Goal: Find specific page/section: Find specific page/section

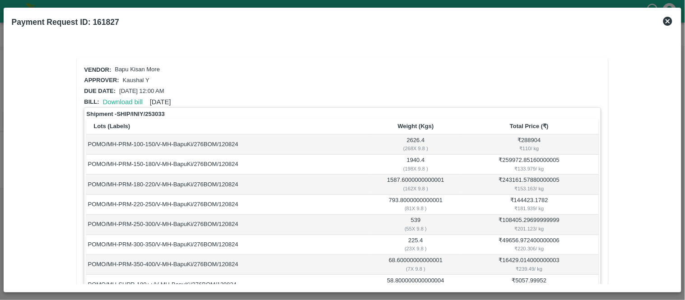
scroll to position [182, 0]
click at [665, 21] on icon at bounding box center [667, 21] width 9 height 9
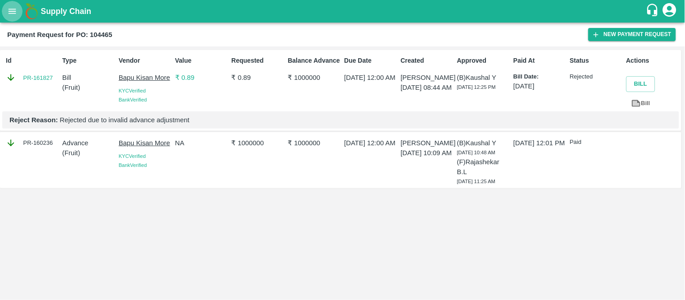
click at [12, 14] on icon "open drawer" at bounding box center [12, 11] width 10 height 10
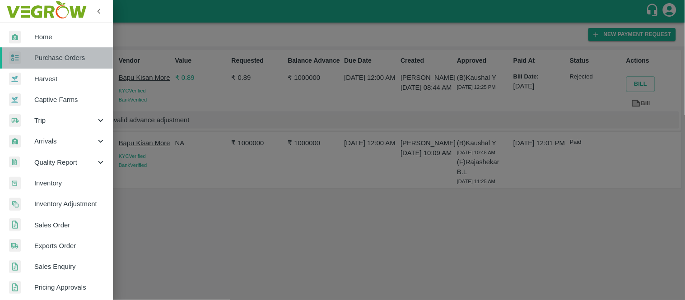
click at [64, 57] on span "Purchase Orders" at bounding box center [69, 58] width 71 height 10
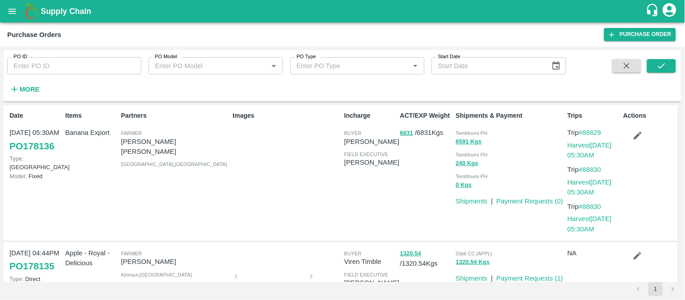
click at [34, 74] on div "More" at bounding box center [21, 85] width 42 height 23
click at [41, 64] on input "PO ID" at bounding box center [74, 65] width 134 height 17
click at [664, 60] on button "submit" at bounding box center [661, 66] width 29 height 14
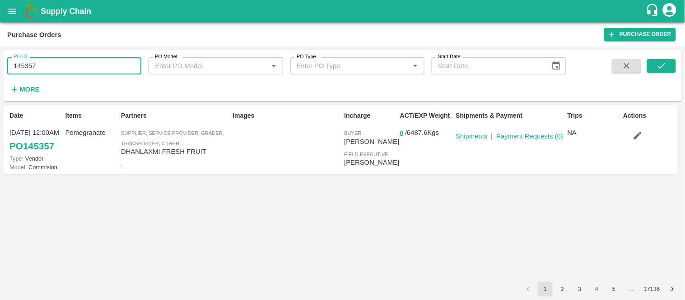
click at [70, 64] on input "145357" at bounding box center [74, 65] width 134 height 17
type input "145355"
click at [660, 68] on icon "submit" at bounding box center [661, 65] width 7 height 5
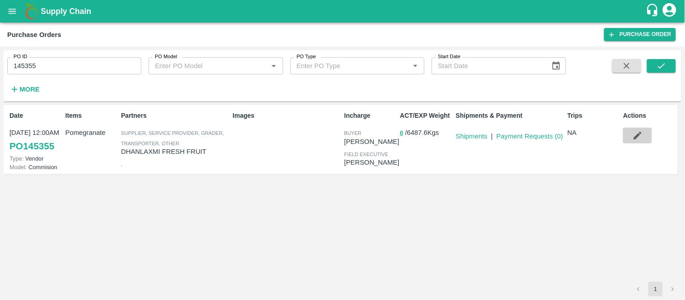
click at [635, 135] on icon "button" at bounding box center [637, 135] width 10 height 10
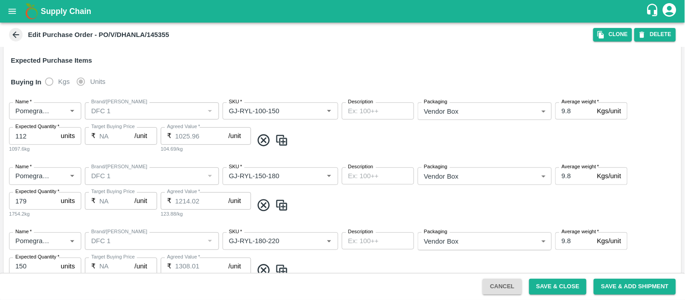
scroll to position [274, 0]
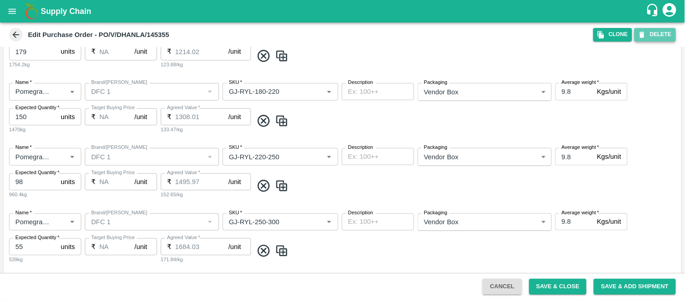
click at [653, 34] on button "DELETE" at bounding box center [655, 34] width 42 height 13
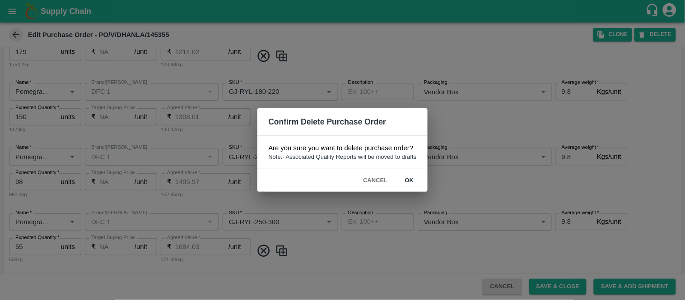
click at [515, 151] on div "Confirm Delete Purchase Order Are you sure you want to delete purchase order? N…" at bounding box center [342, 150] width 685 height 300
click at [372, 181] on button "Cancel" at bounding box center [375, 181] width 32 height 16
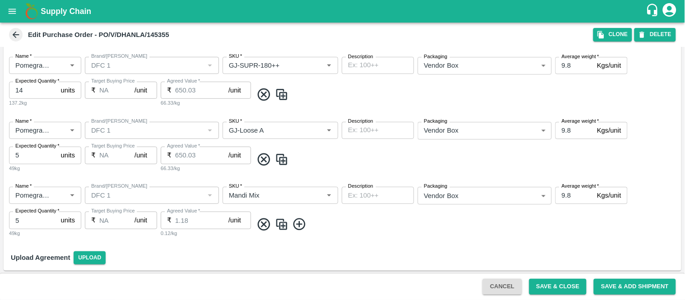
scroll to position [525, 0]
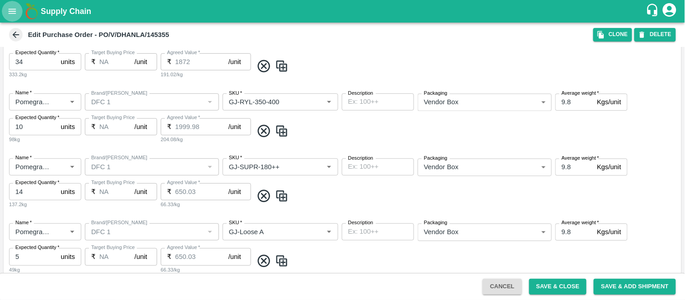
click at [14, 19] on button "open drawer" at bounding box center [12, 11] width 21 height 21
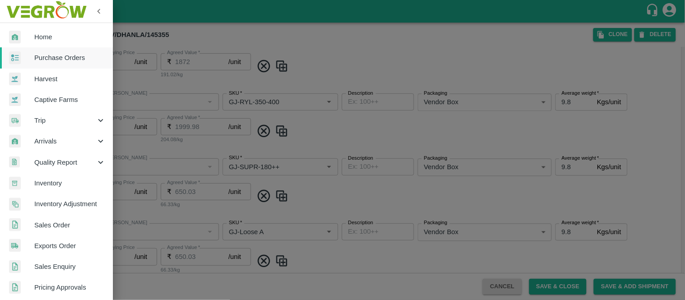
click at [53, 56] on span "Purchase Orders" at bounding box center [69, 58] width 71 height 10
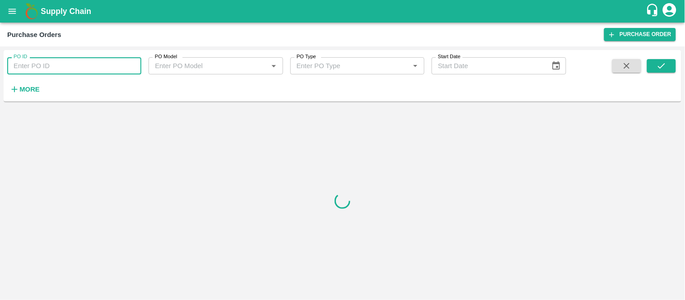
click at [59, 62] on input "PO ID" at bounding box center [74, 65] width 134 height 17
click at [656, 61] on button "submit" at bounding box center [661, 66] width 29 height 14
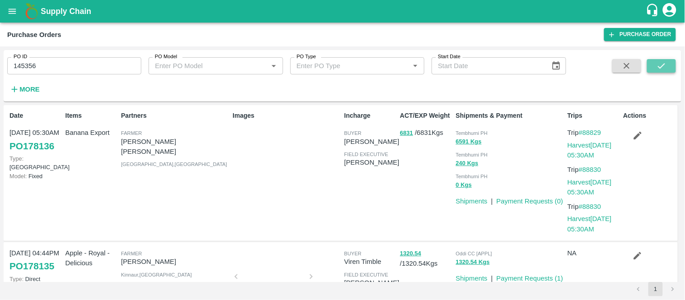
click at [655, 70] on button "submit" at bounding box center [661, 66] width 29 height 14
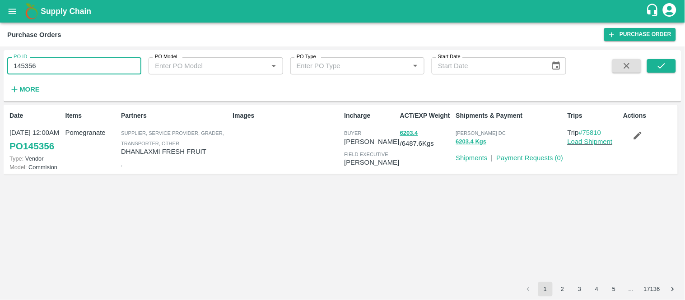
click at [93, 66] on input "145356" at bounding box center [74, 65] width 134 height 17
type input "145214"
click at [655, 61] on button "submit" at bounding box center [661, 66] width 29 height 14
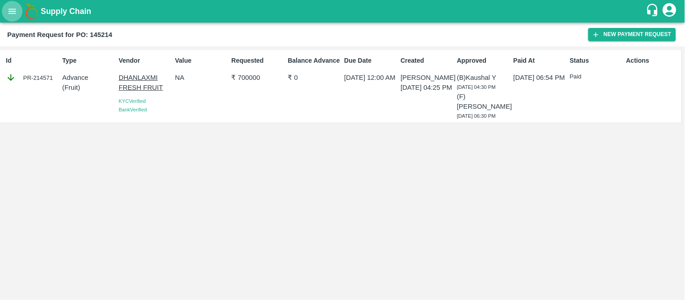
click at [12, 9] on icon "open drawer" at bounding box center [13, 11] width 8 height 5
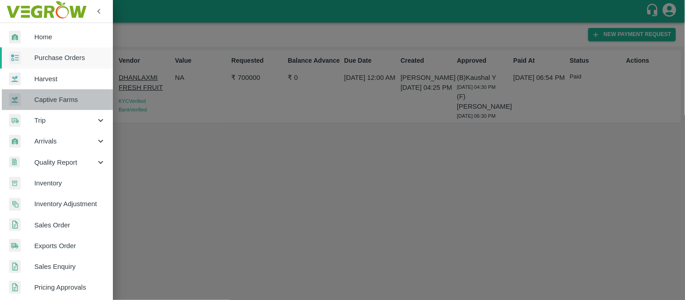
click at [65, 100] on span "Captive Farms" at bounding box center [69, 100] width 71 height 10
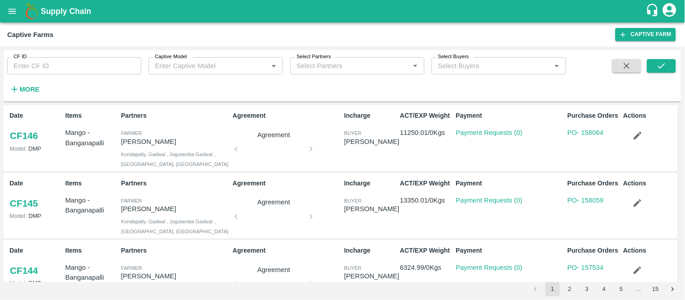
click at [78, 62] on input "CF ID" at bounding box center [74, 65] width 134 height 17
click at [664, 69] on icon "submit" at bounding box center [661, 66] width 10 height 10
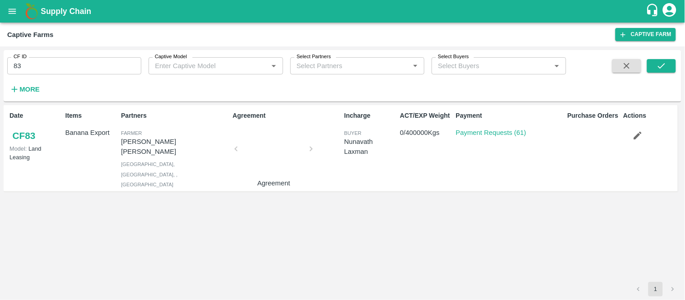
click at [272, 141] on div at bounding box center [274, 152] width 68 height 48
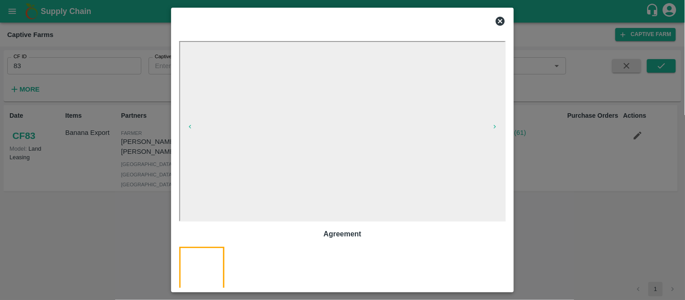
click at [502, 19] on icon at bounding box center [500, 21] width 9 height 9
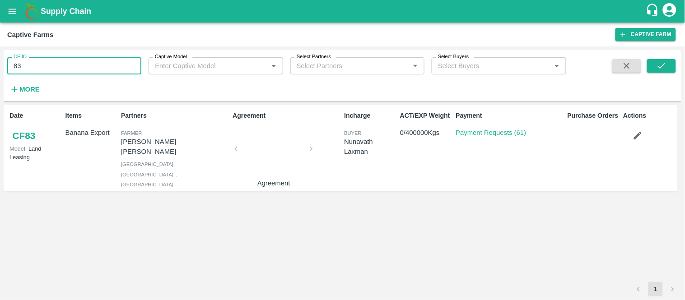
click at [63, 69] on input "83" at bounding box center [74, 65] width 134 height 17
type input "8"
click at [664, 64] on icon "submit" at bounding box center [661, 66] width 10 height 10
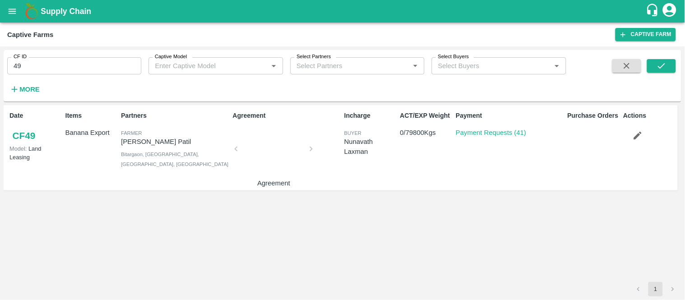
click at [271, 163] on div at bounding box center [274, 152] width 68 height 48
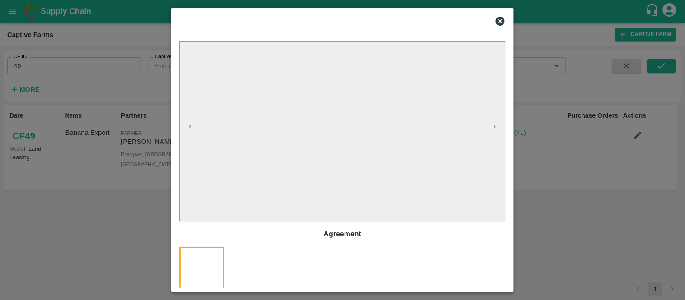
click at [500, 19] on icon at bounding box center [500, 21] width 9 height 9
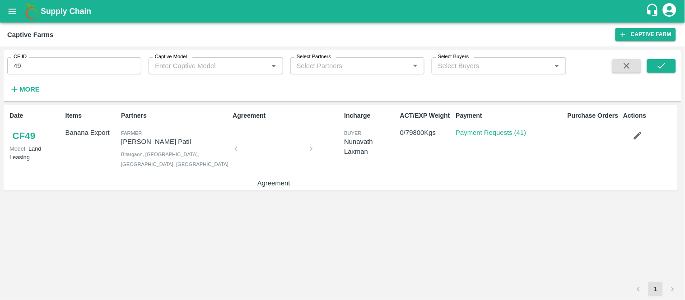
click at [82, 62] on input "49" at bounding box center [74, 65] width 134 height 17
type input "4"
type input "56"
click at [661, 64] on icon "submit" at bounding box center [661, 66] width 10 height 10
click at [280, 151] on div at bounding box center [274, 152] width 68 height 48
